Goal: Information Seeking & Learning: Learn about a topic

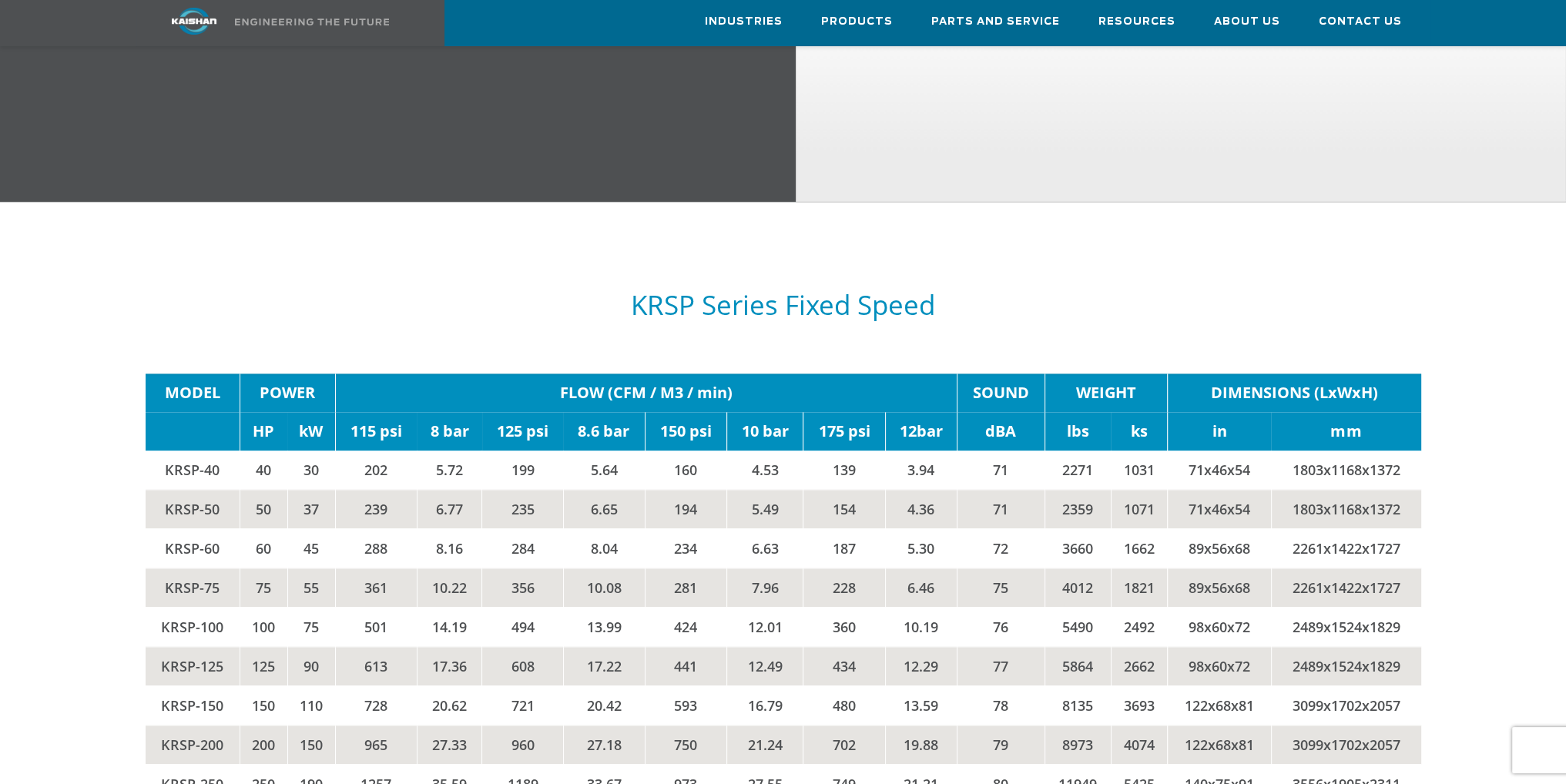
scroll to position [2695, 0]
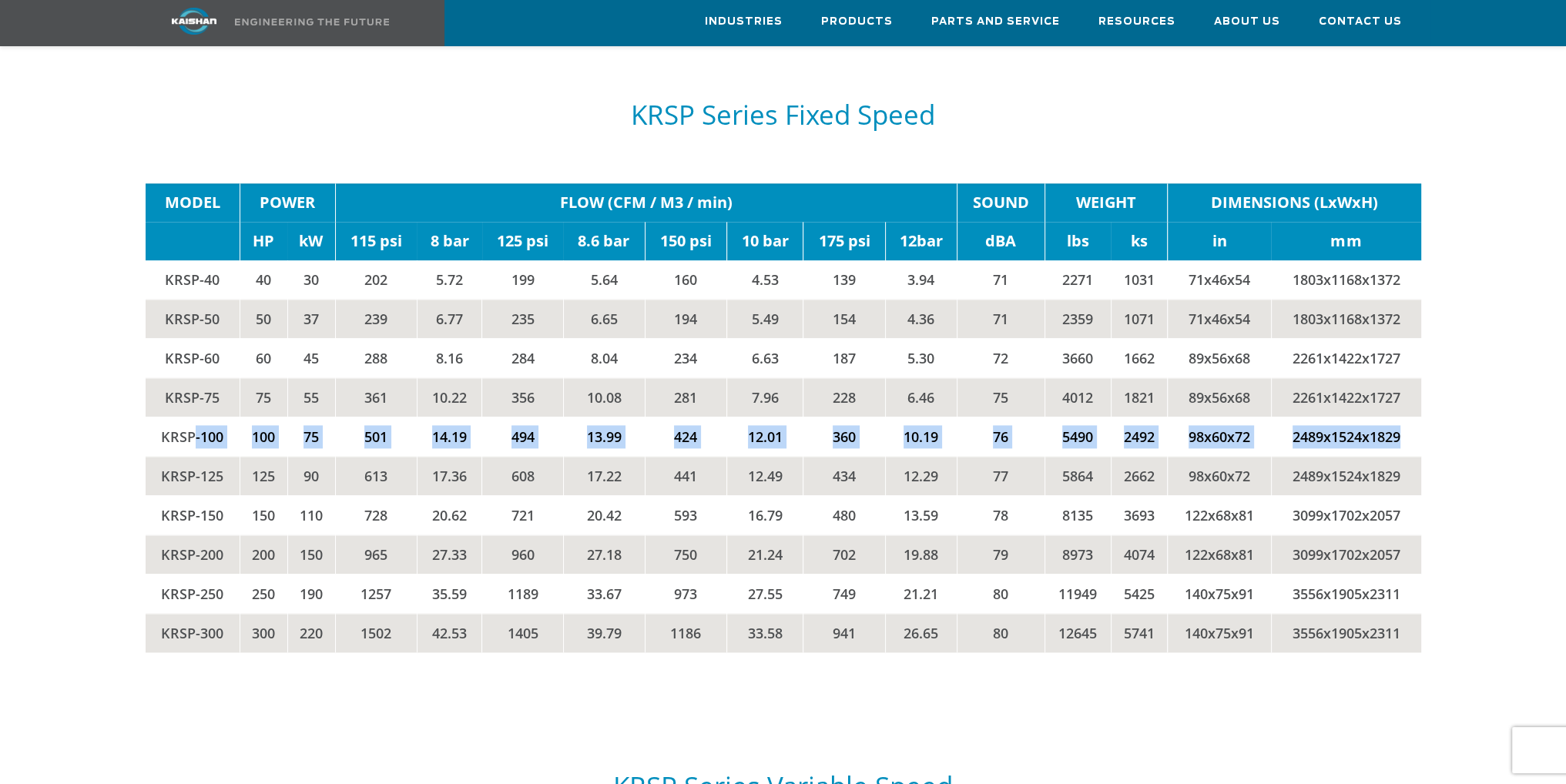
drag, startPoint x: 195, startPoint y: 410, endPoint x: 1405, endPoint y: 402, distance: 1210.0
click at [1405, 417] on tr "KRSP-100 100 75 501 14.19 494 13.99 424 12.01 360 10.19 76 5490 2492 98x60x72 2…" at bounding box center [783, 436] width 1276 height 39
click at [1406, 417] on td "2489x1524x1829" at bounding box center [1345, 436] width 149 height 39
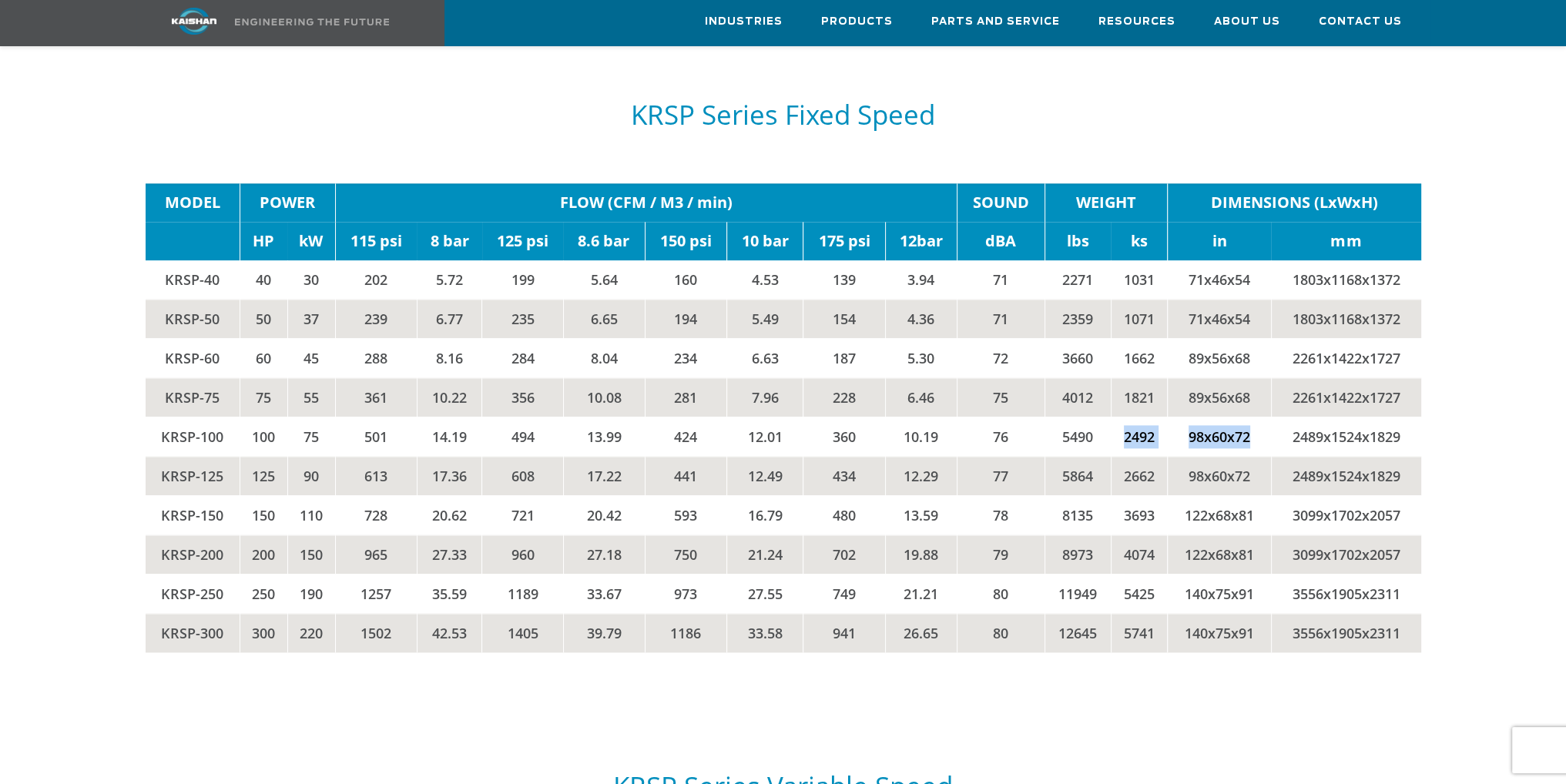
drag, startPoint x: 1259, startPoint y: 416, endPoint x: 1099, endPoint y: 410, distance: 160.1
click at [1099, 417] on tr "KRSP-100 100 75 501 14.19 494 13.99 424 12.01 360 10.19 76 5490 2492 98x60x72 2…" at bounding box center [783, 436] width 1276 height 39
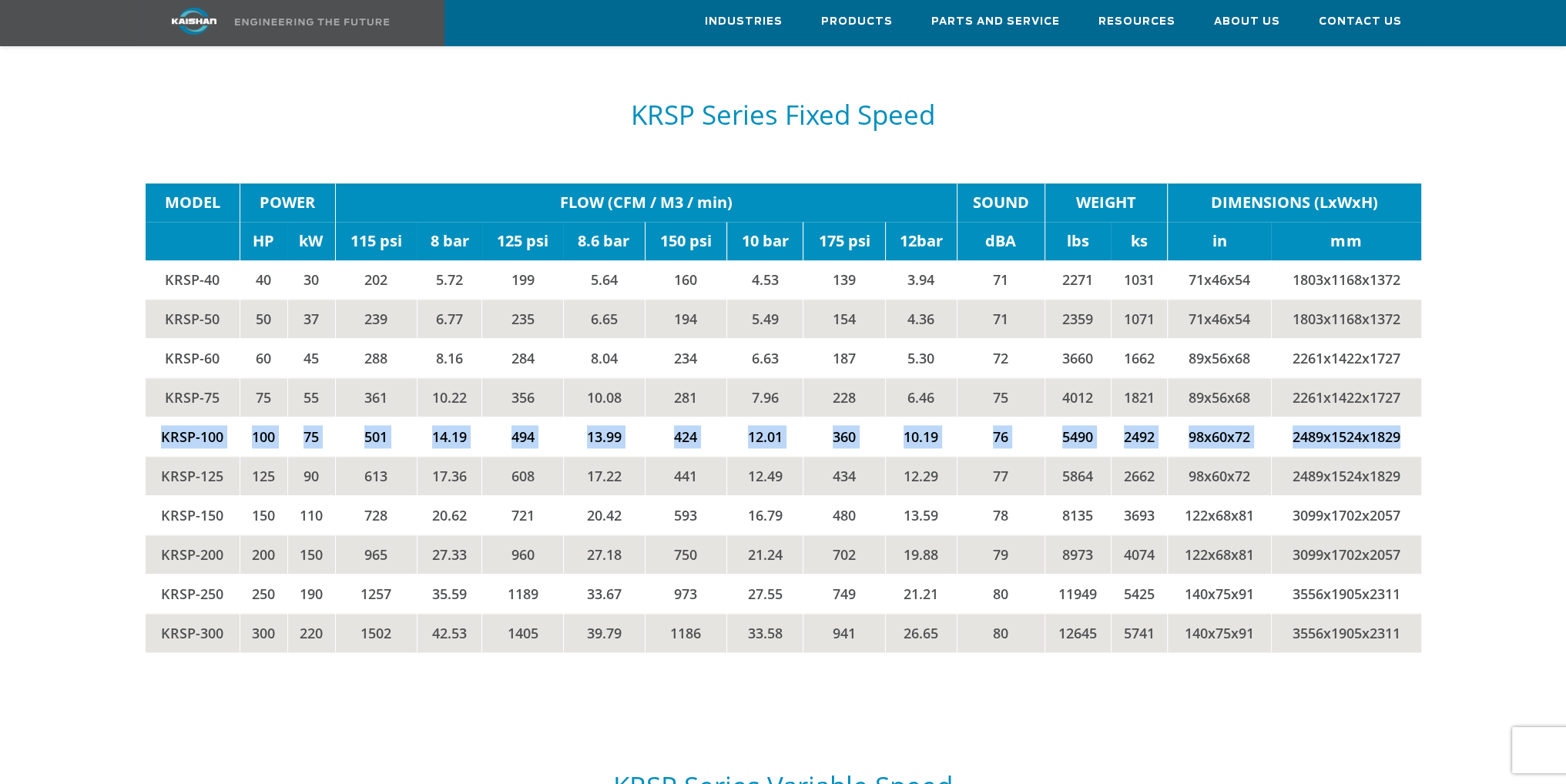
drag, startPoint x: 1400, startPoint y: 408, endPoint x: 148, endPoint y: 417, distance: 1252.0
click at [148, 417] on tr "KRSP-100 100 75 501 14.19 494 13.99 424 12.01 360 10.19 76 5490 2492 98x60x72 2…" at bounding box center [783, 436] width 1276 height 39
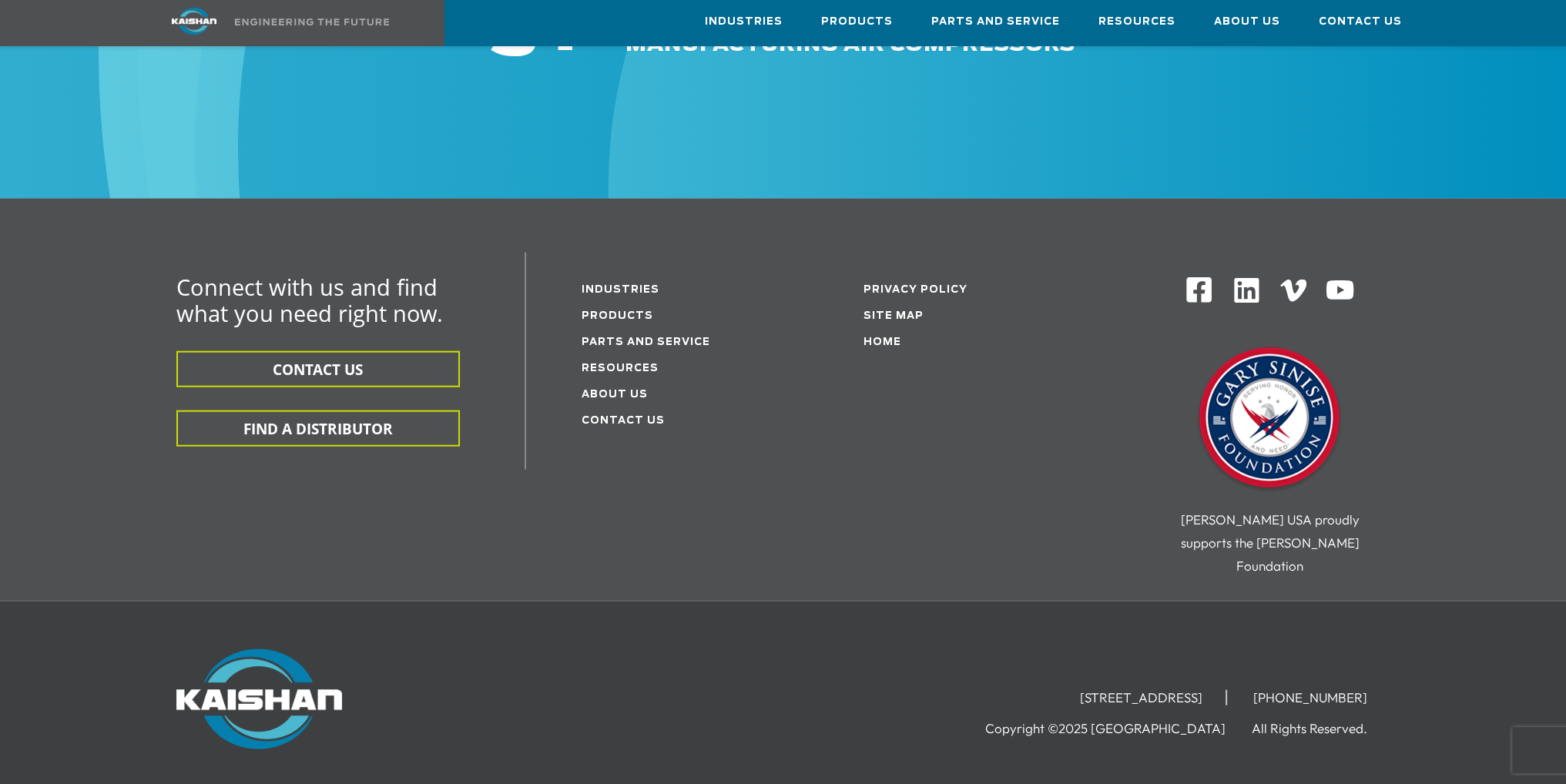
scroll to position [4814, 0]
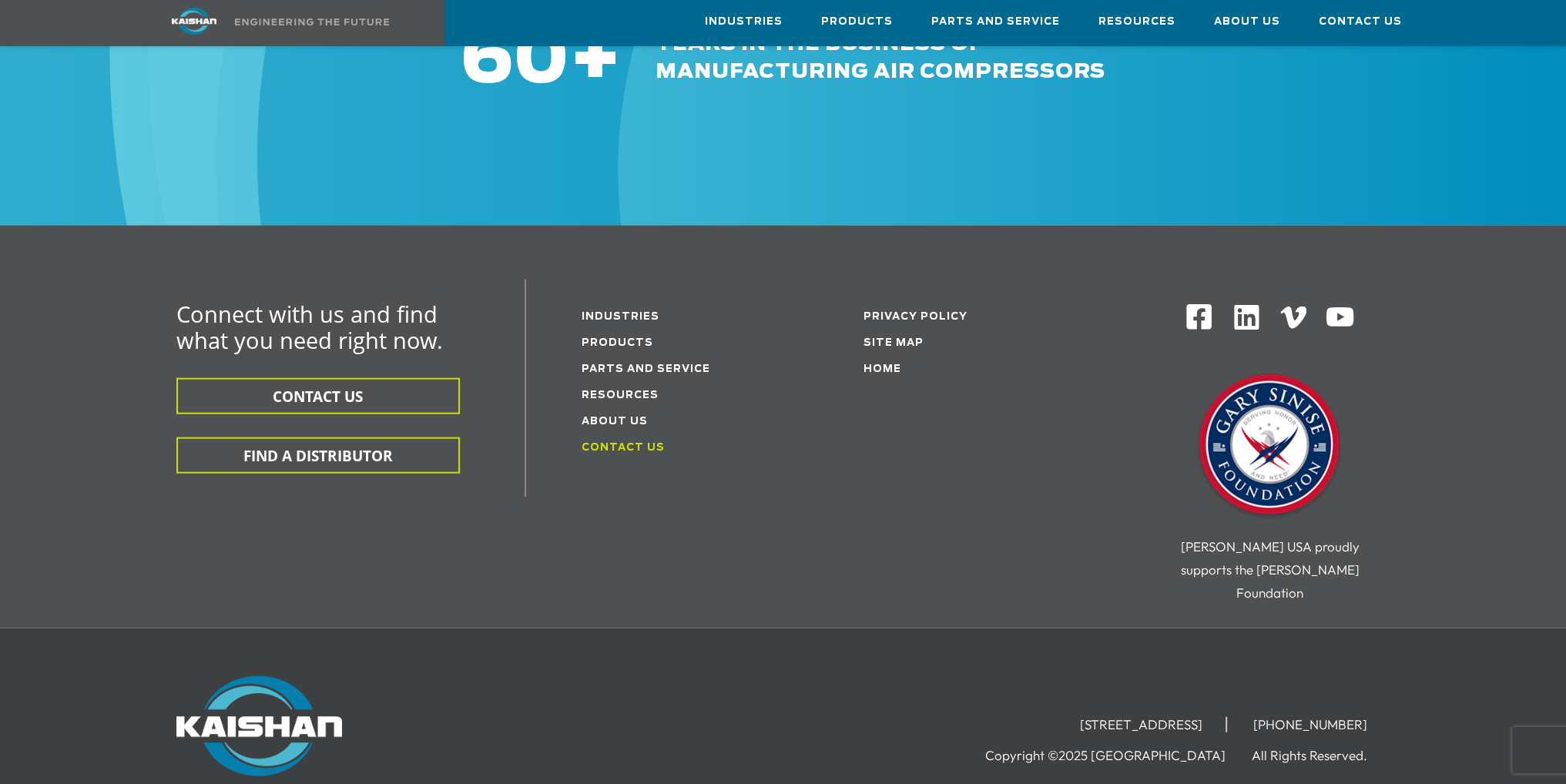
click at [607, 443] on link "Contact Us" at bounding box center [623, 448] width 83 height 10
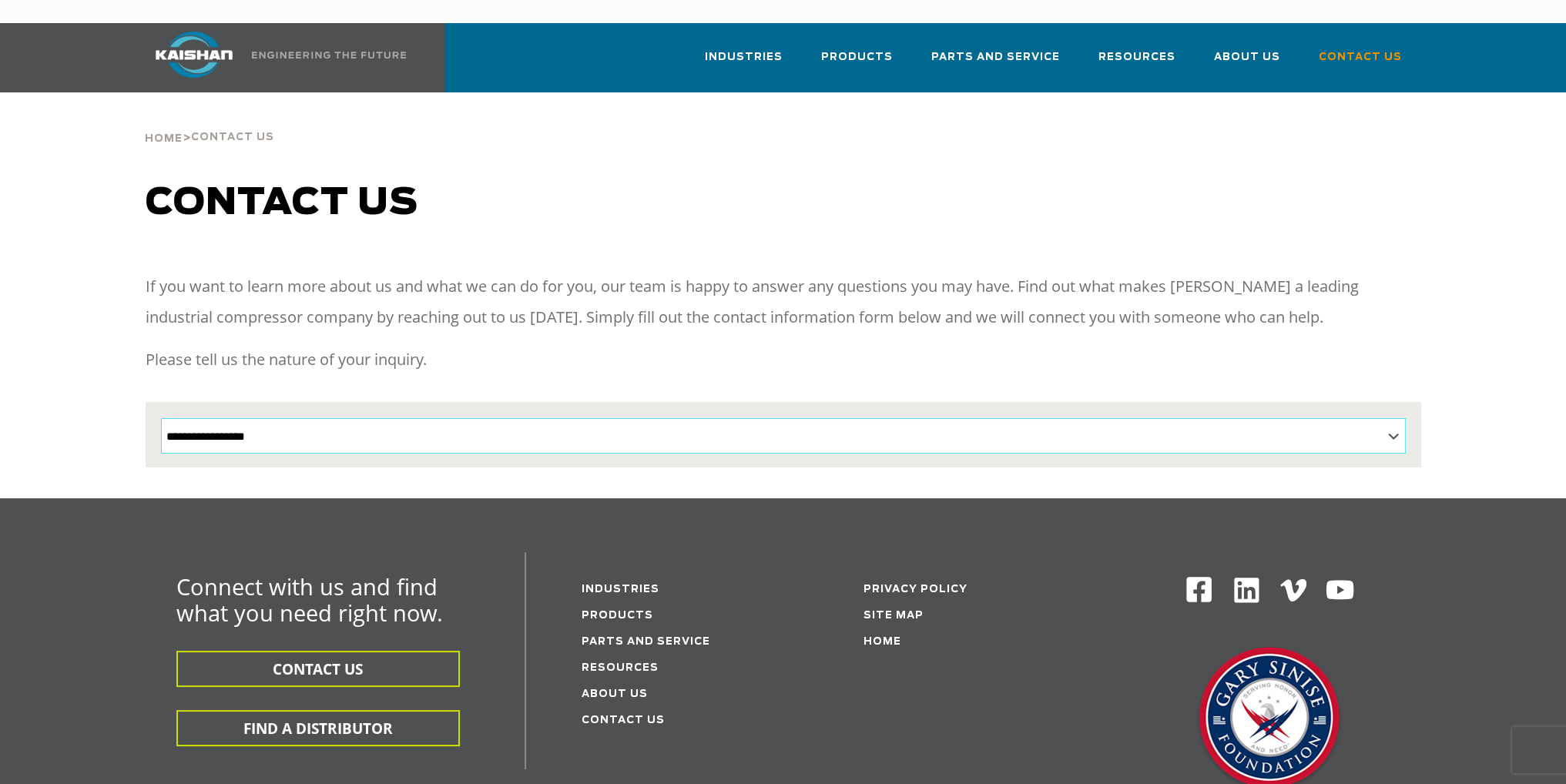
click at [452, 418] on select "**********" at bounding box center [783, 436] width 1245 height 36
click at [352, 317] on div "If you want to learn more about us and what we can do for you, our team is happ…" at bounding box center [783, 329] width 1276 height 116
click at [271, 418] on select "**********" at bounding box center [783, 436] width 1245 height 36
select select "**********"
click at [161, 418] on select "**********" at bounding box center [783, 436] width 1245 height 36
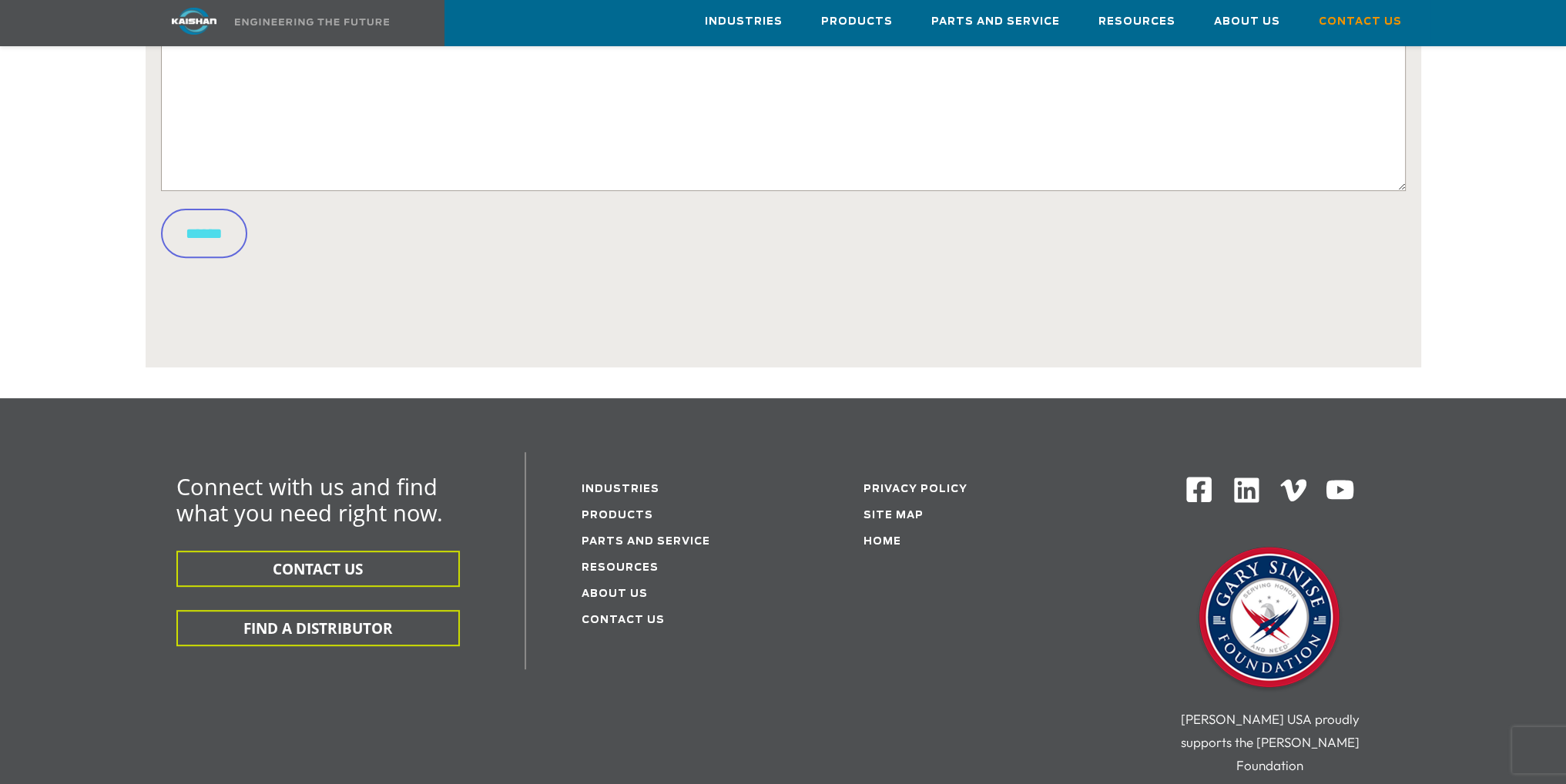
scroll to position [924, 0]
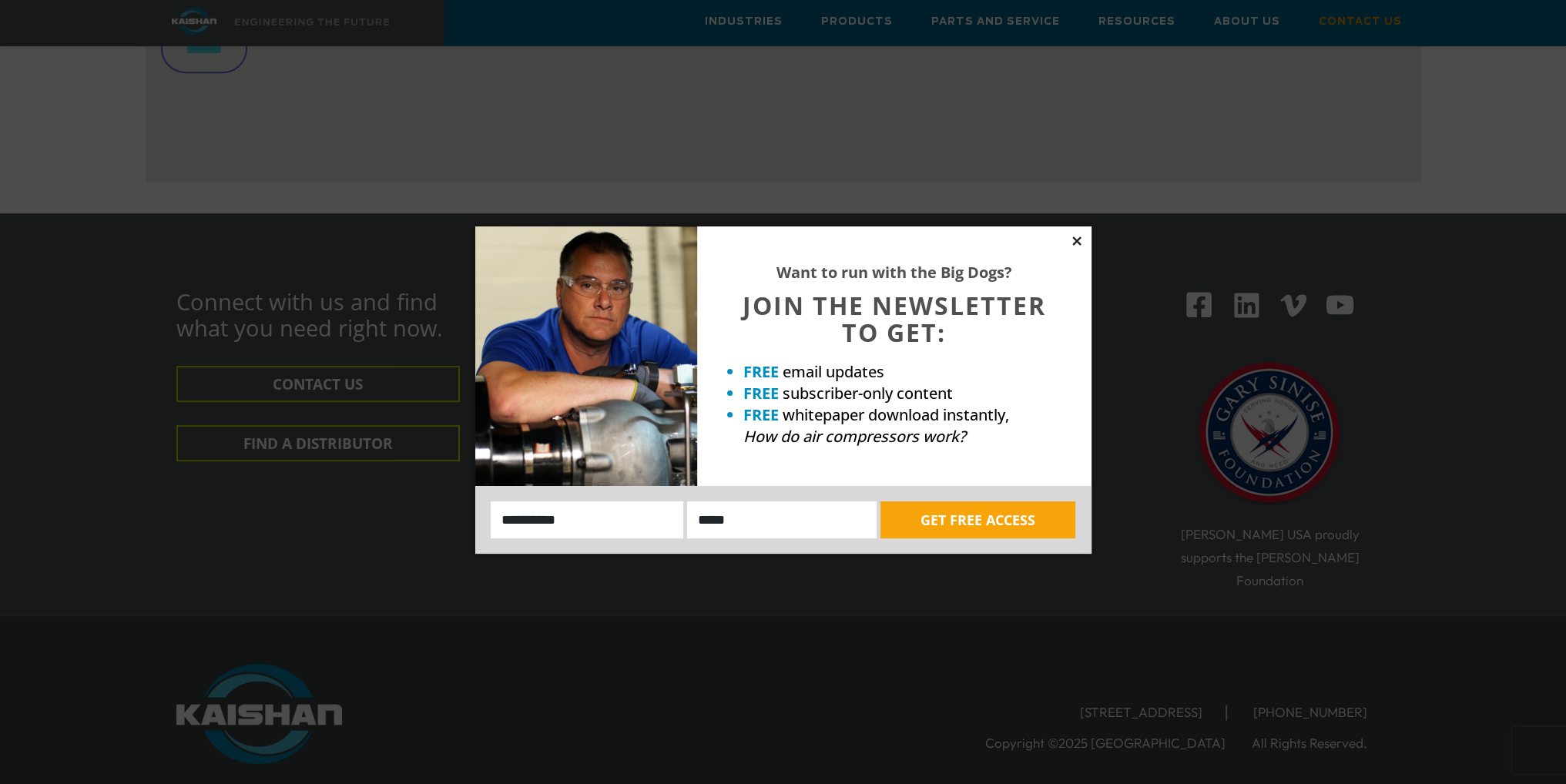
click at [1075, 239] on icon at bounding box center [1076, 240] width 9 height 9
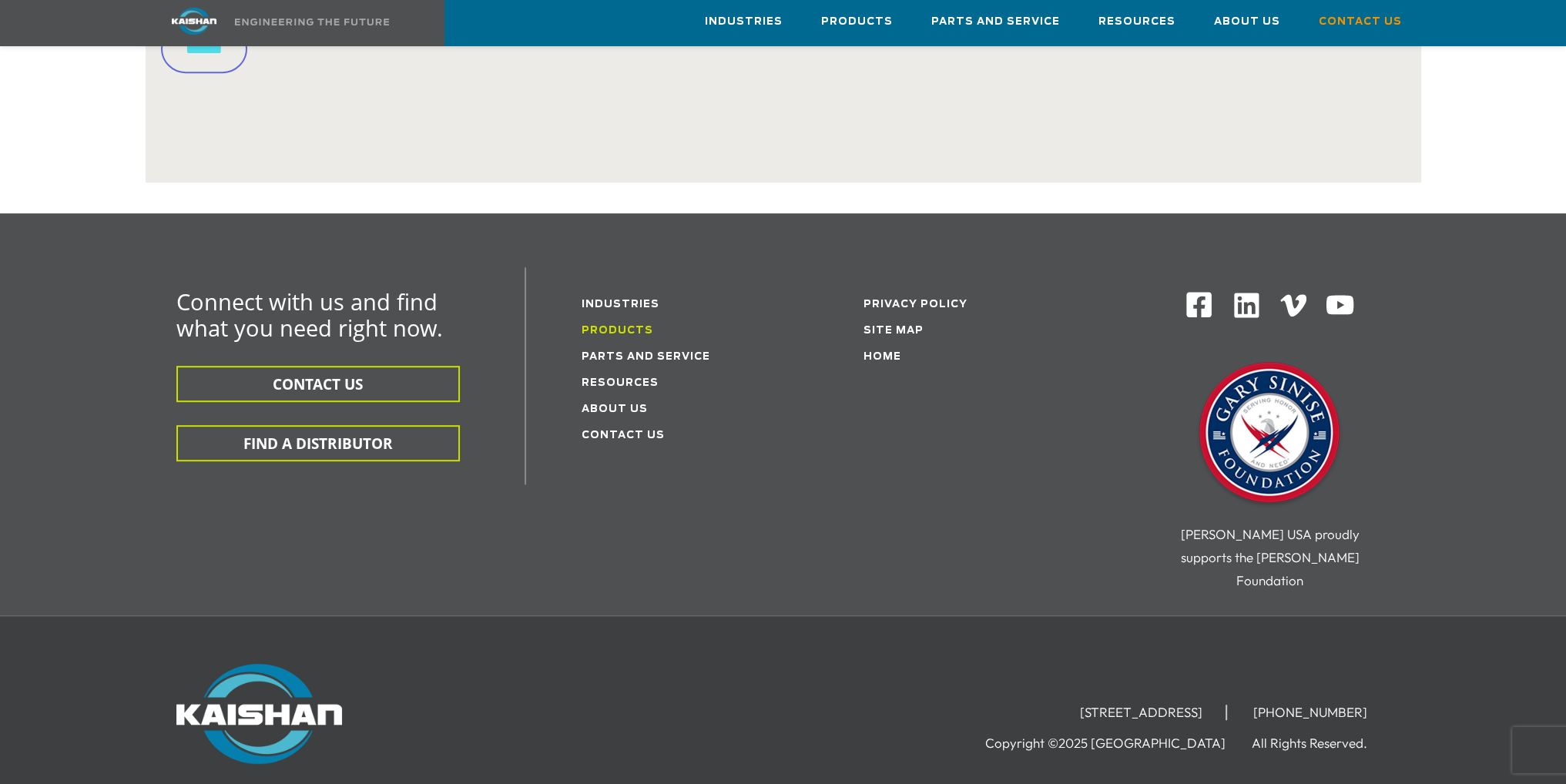
click at [628, 325] on link "Products" at bounding box center [618, 330] width 71 height 10
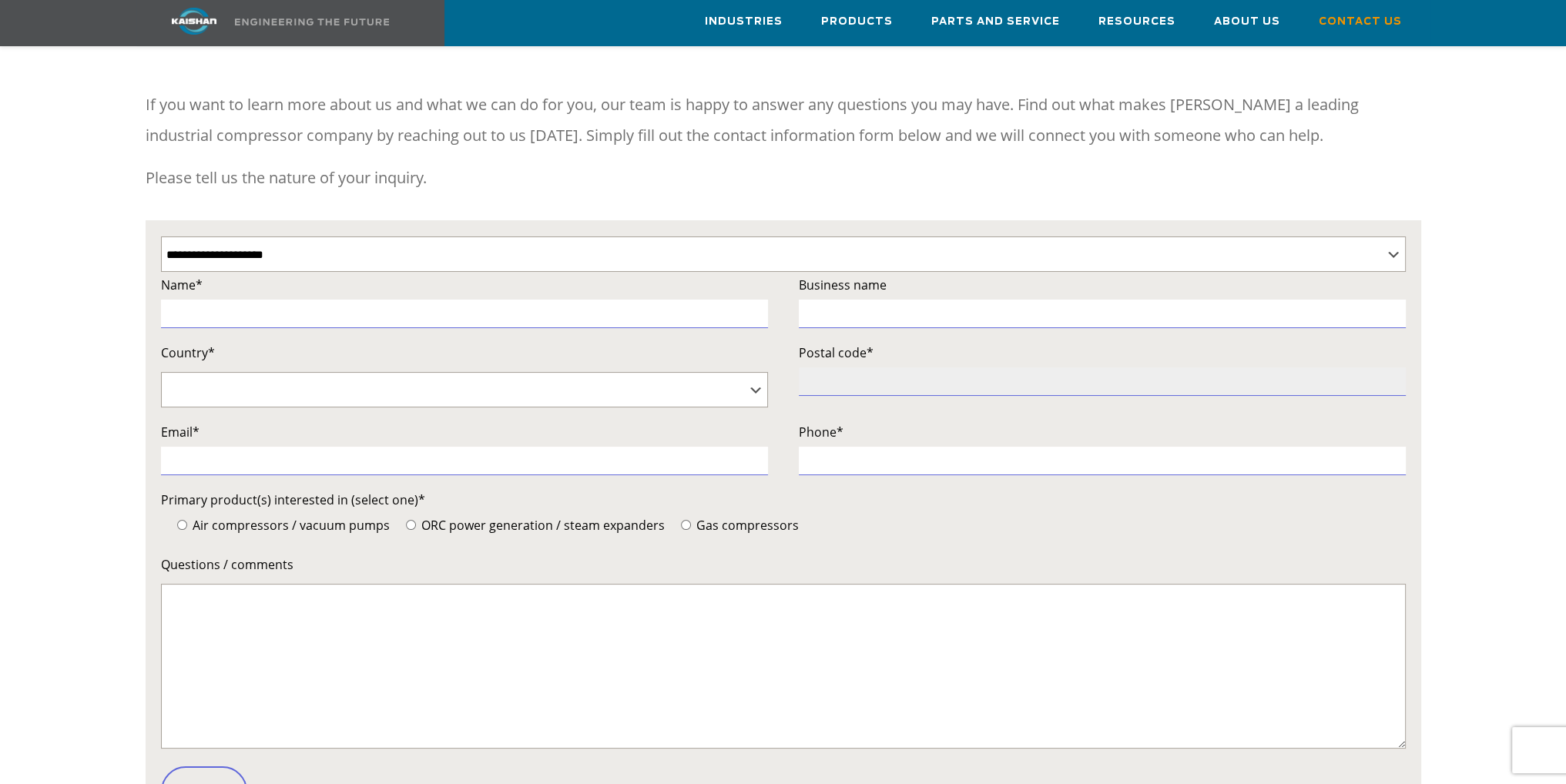
scroll to position [0, 0]
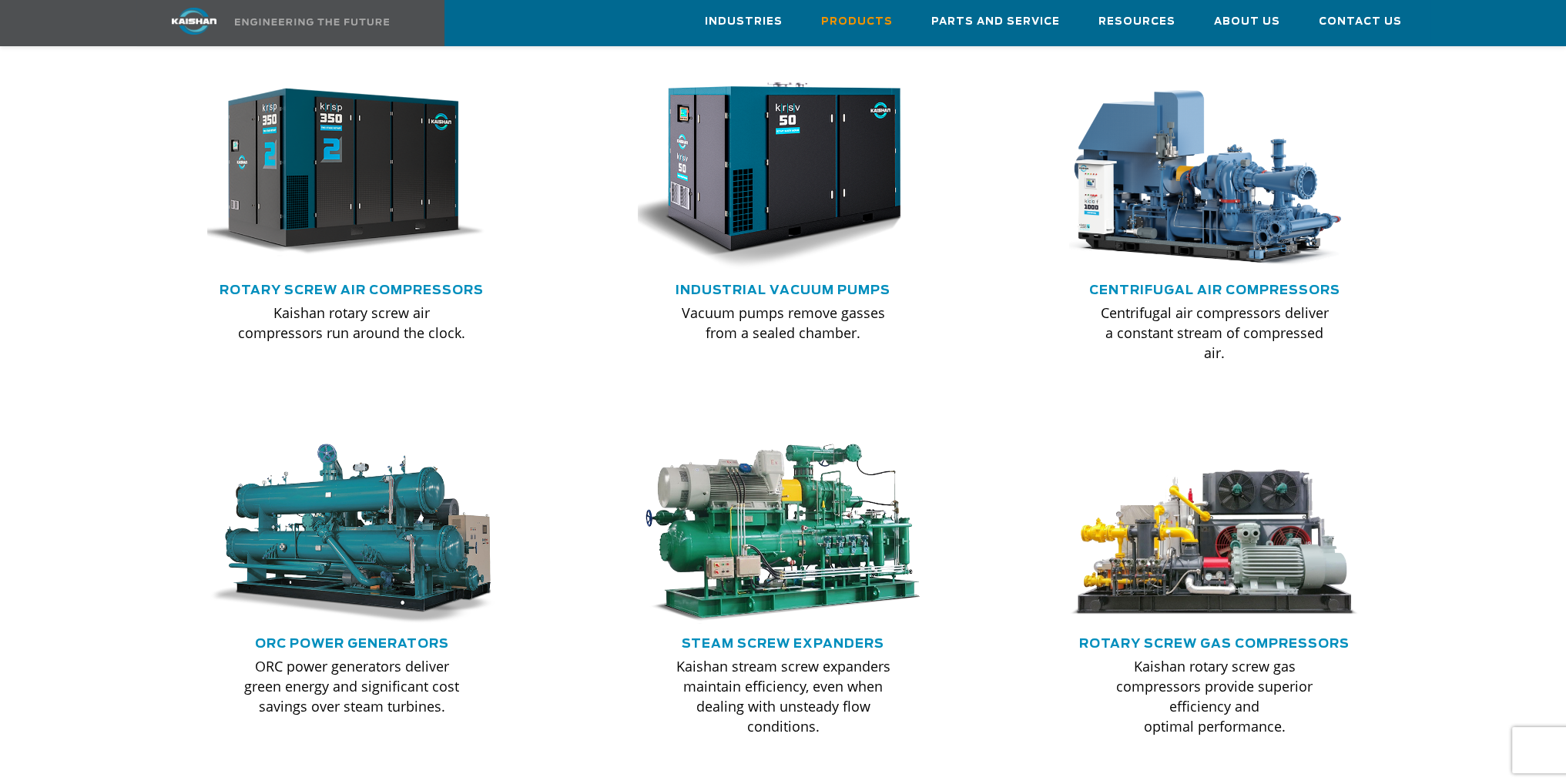
scroll to position [1463, 0]
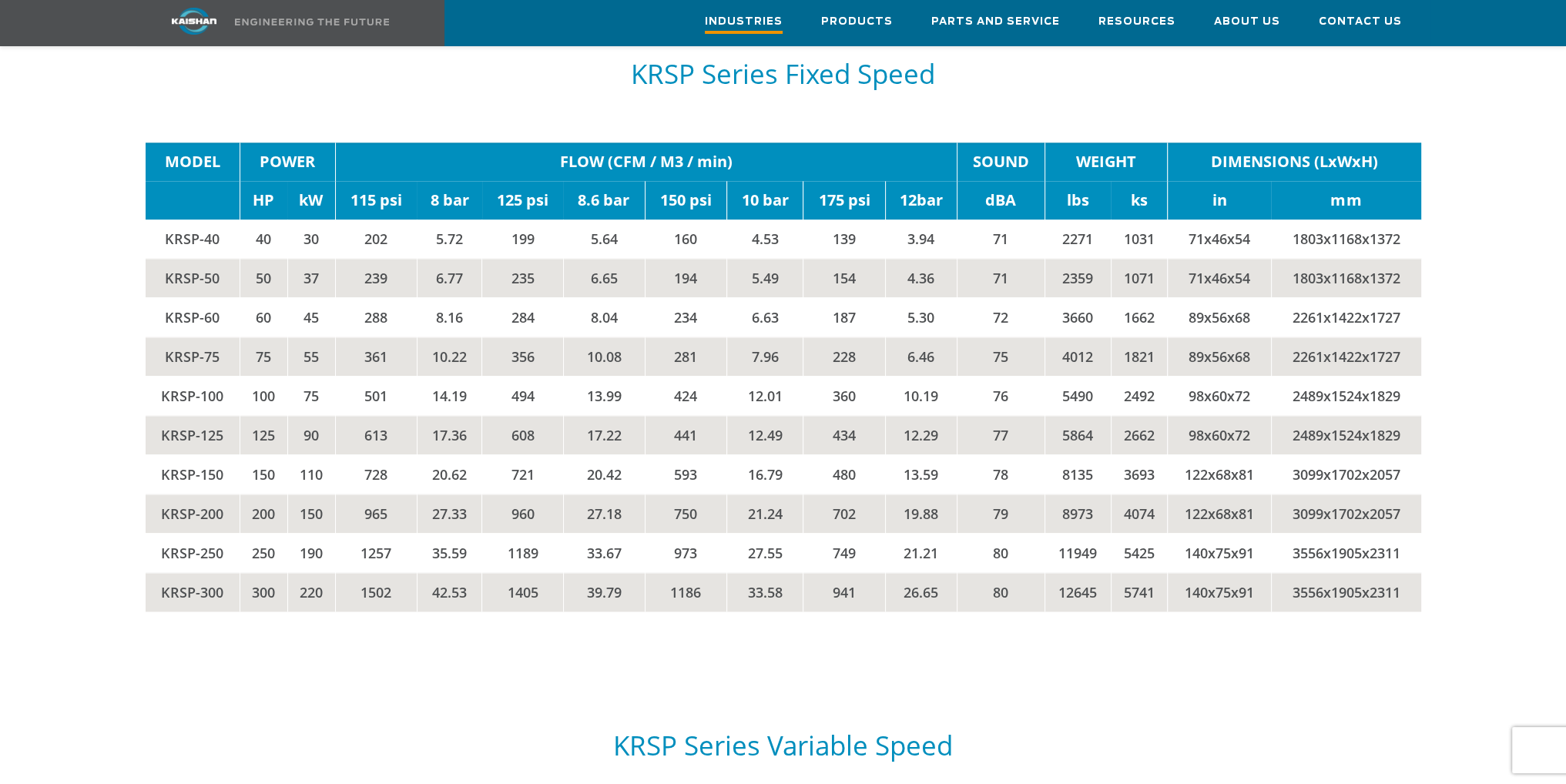
scroll to position [2735, 0]
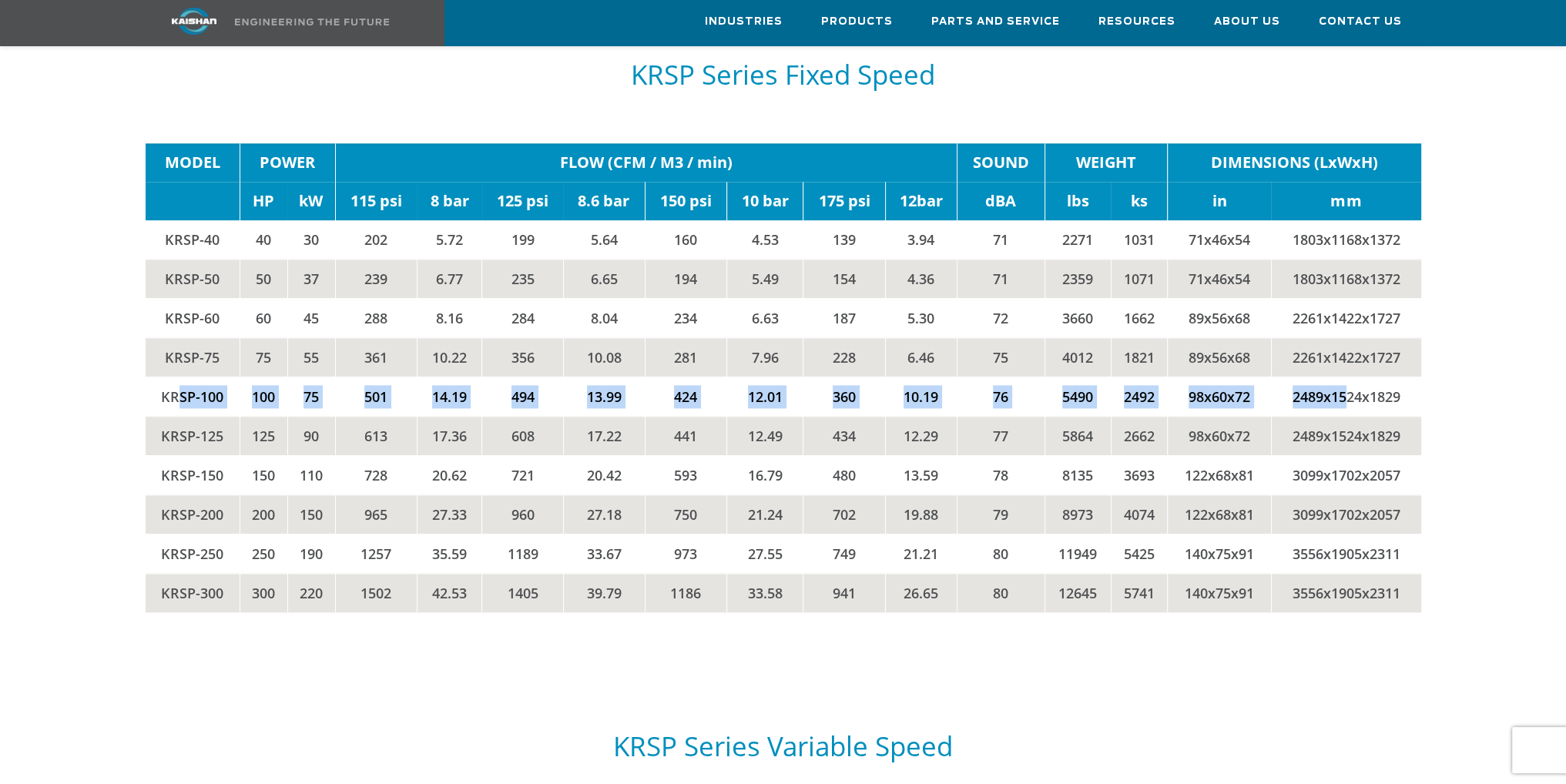
drag, startPoint x: 180, startPoint y: 371, endPoint x: 1342, endPoint y: 359, distance: 1162.1
click at [1342, 376] on tr "KRSP-100 100 75 501 14.19 494 13.99 424 12.01 360 10.19 76 5490 2492 98x60x72 2…" at bounding box center [783, 395] width 1276 height 39
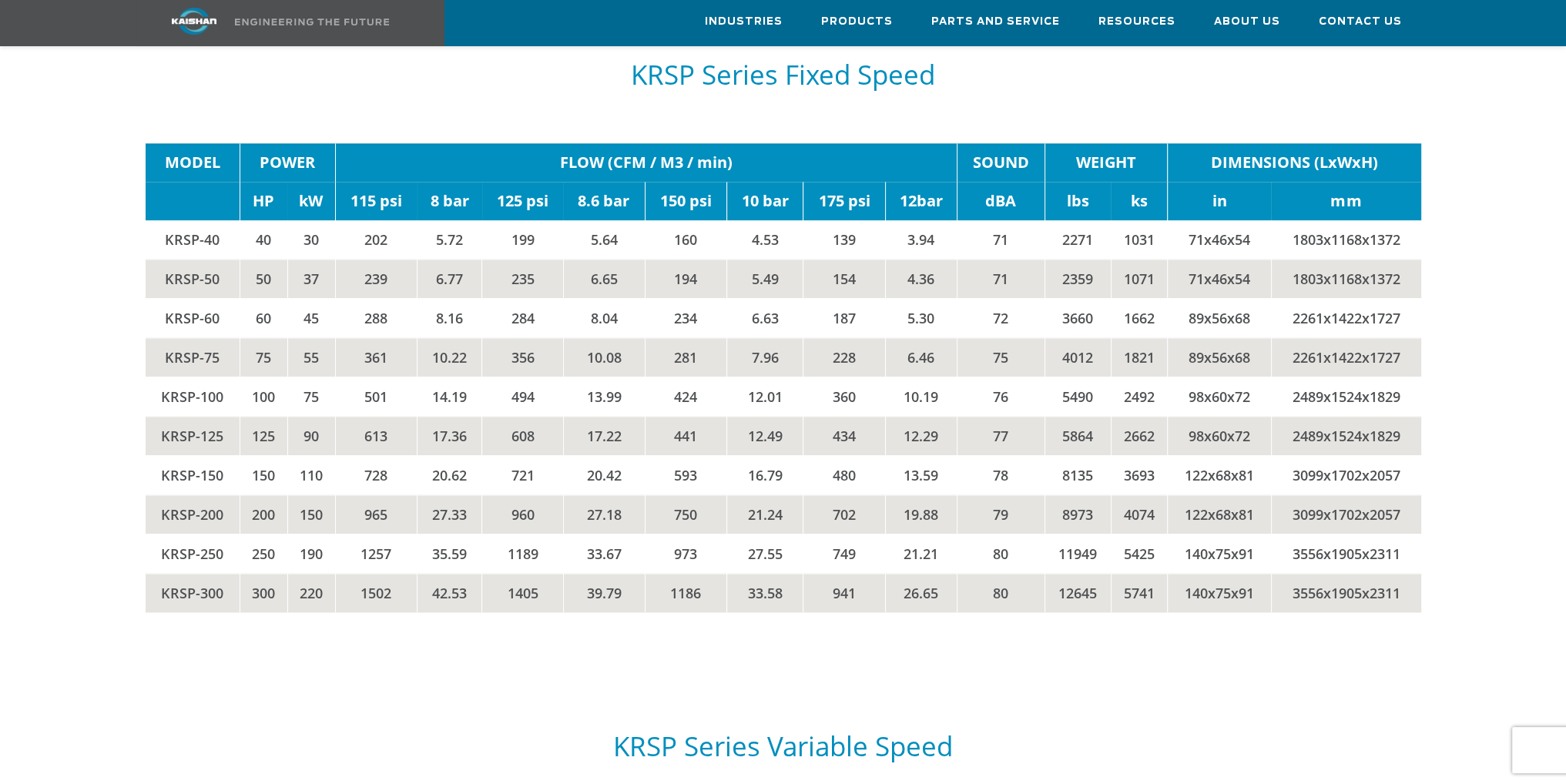
click at [1415, 376] on td "2489x1524x1829" at bounding box center [1345, 395] width 149 height 39
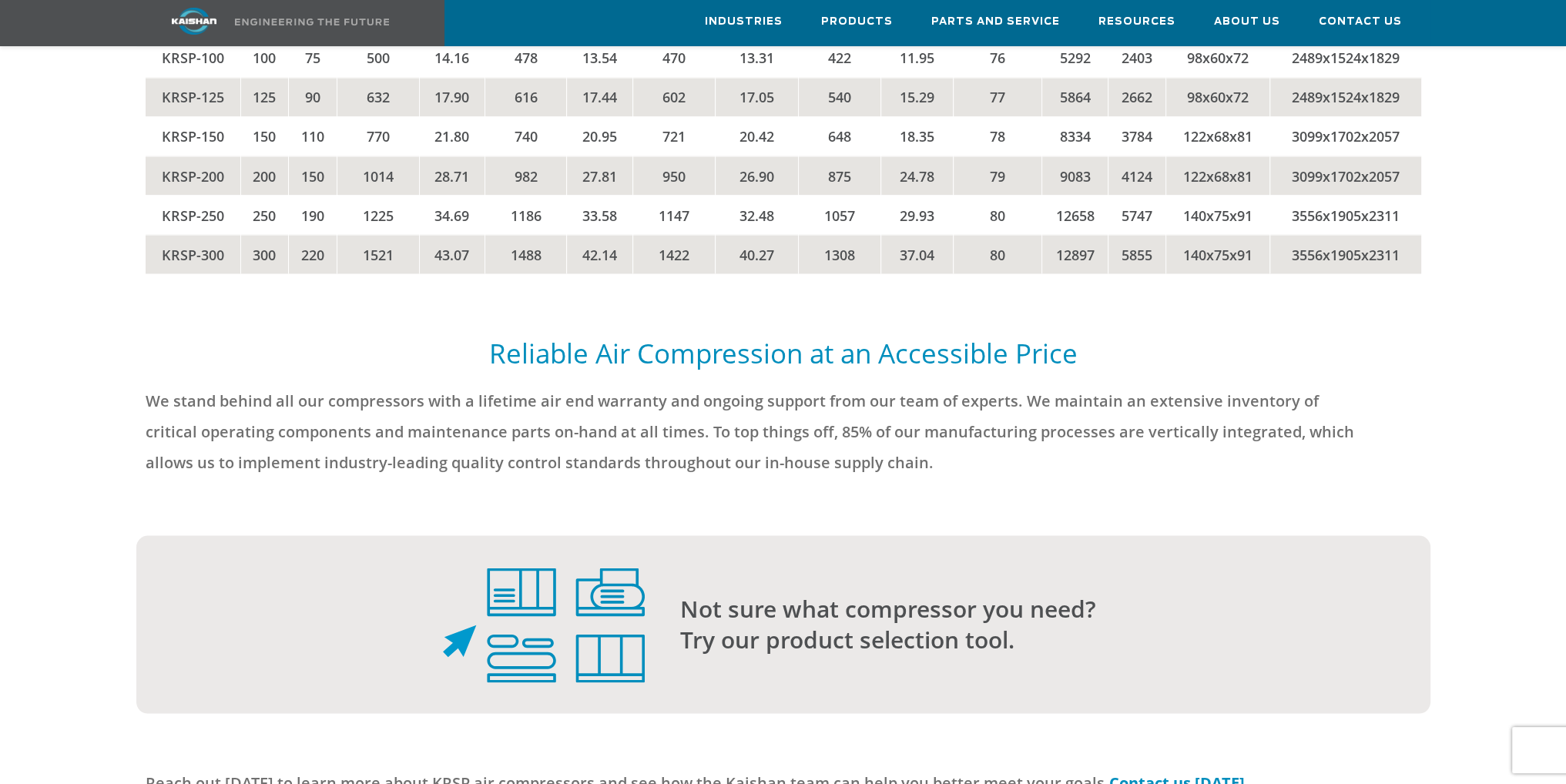
scroll to position [4004, 0]
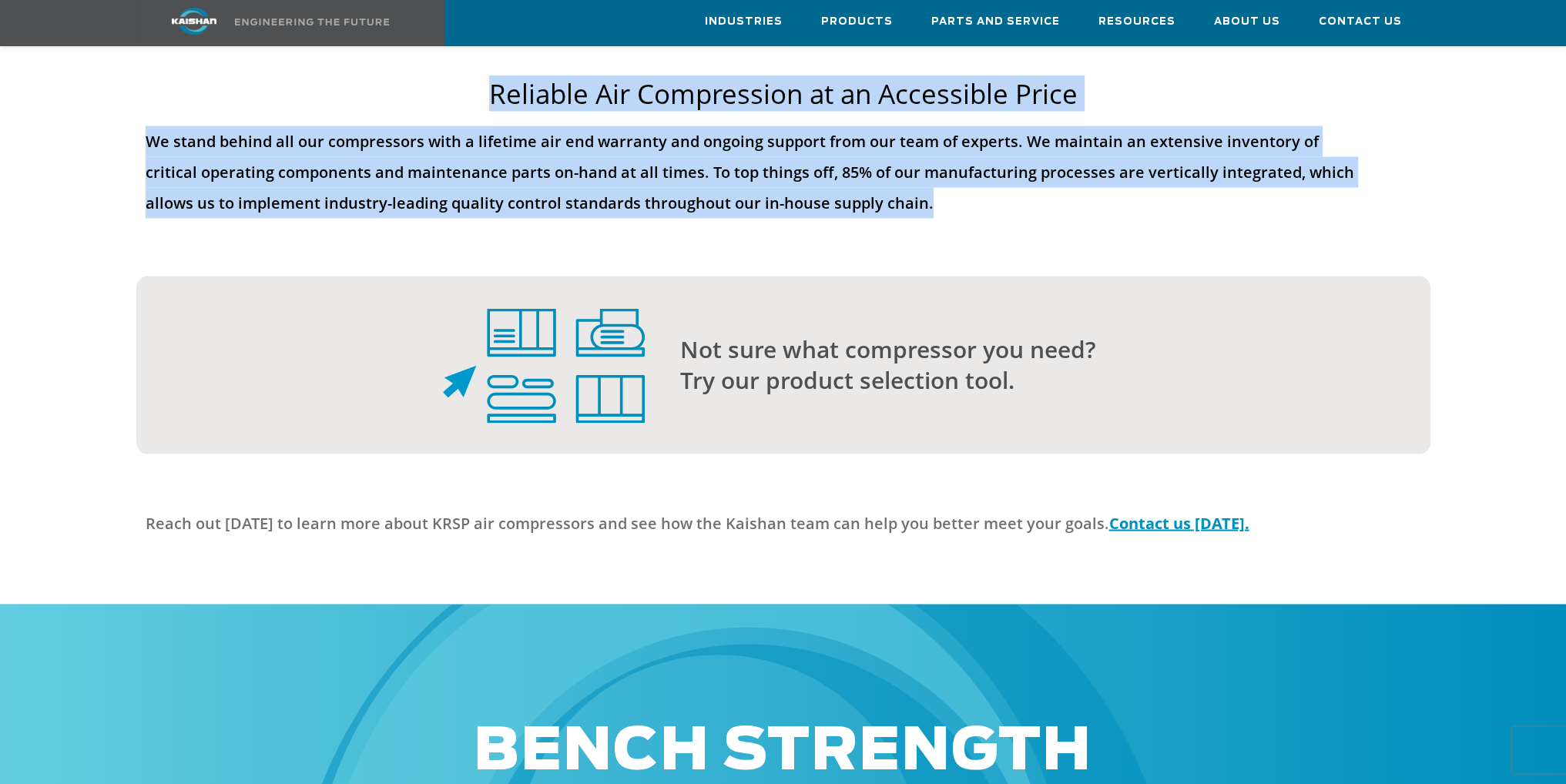
drag, startPoint x: 892, startPoint y: 179, endPoint x: 464, endPoint y: 70, distance: 441.7
click at [464, 76] on div "Reliable Air Compression at an Accessible Price We stand behind all our compres…" at bounding box center [783, 157] width 1294 height 162
click at [657, 129] on p "We stand behind all our compressors with a lifetime air end warranty and ongoin…" at bounding box center [756, 172] width 1223 height 92
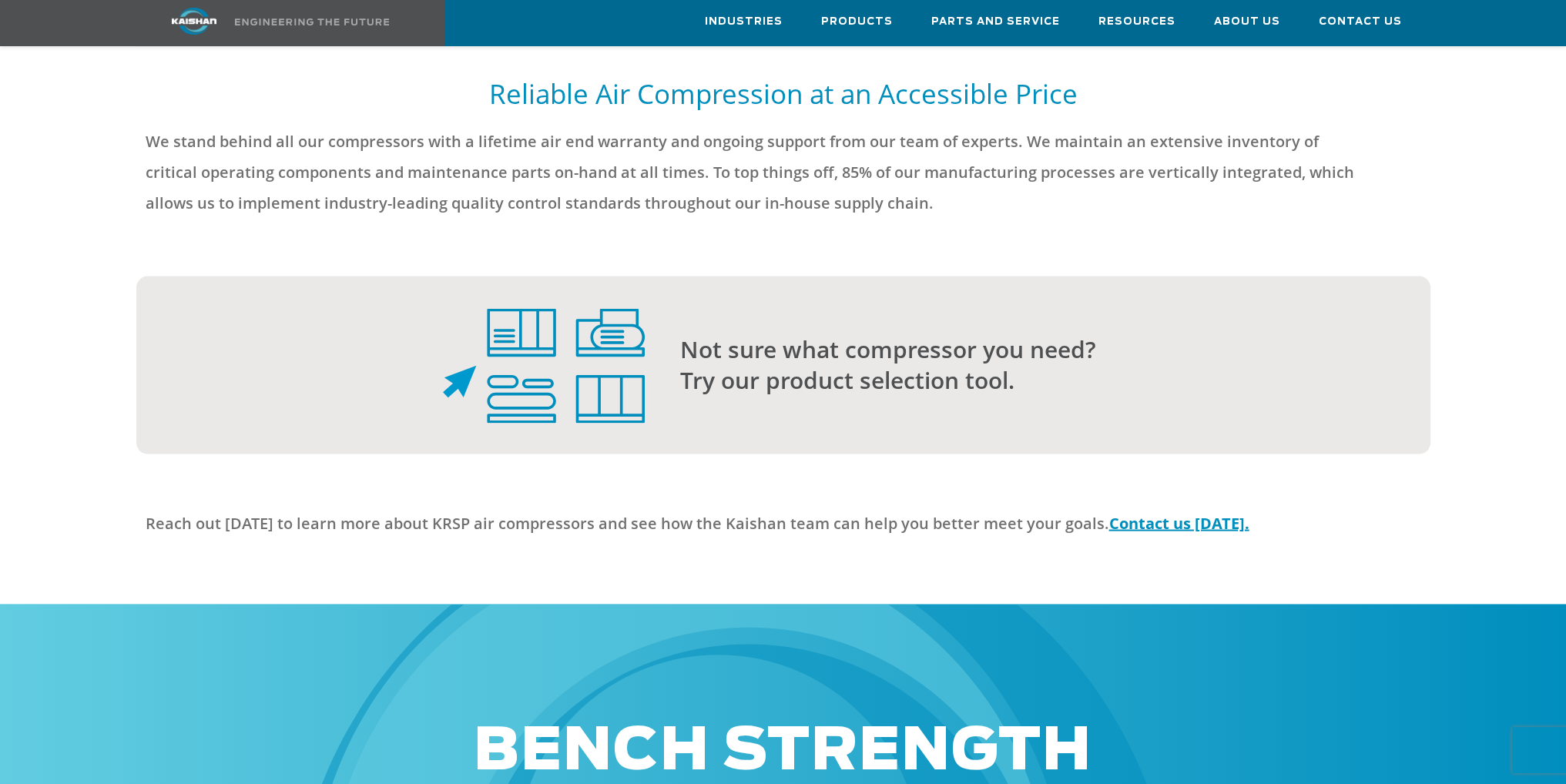
click at [871, 183] on p "We stand behind all our compressors with a lifetime air end warranty and ongoin…" at bounding box center [756, 172] width 1223 height 92
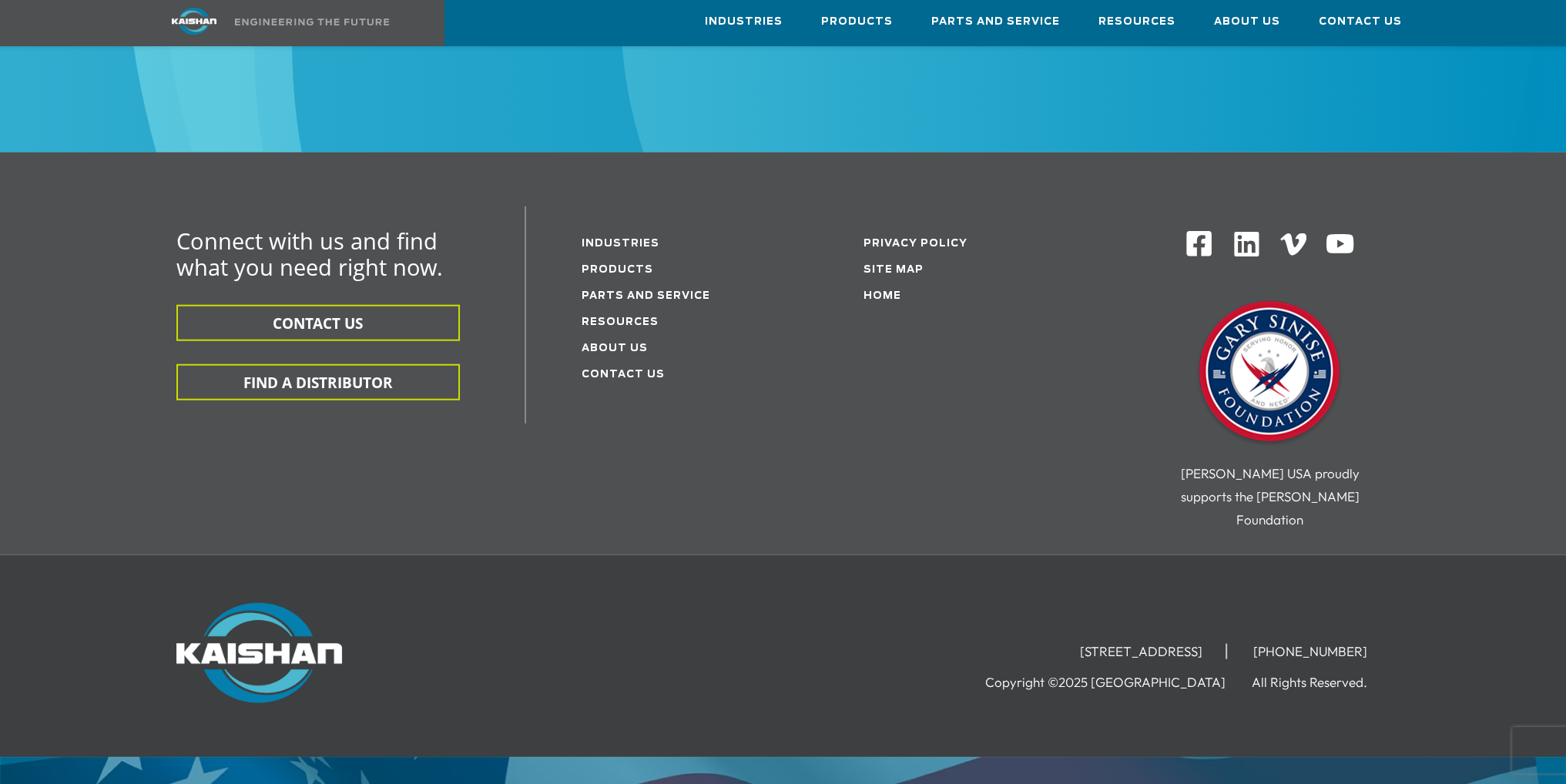
scroll to position [4891, 0]
